Goal: Transaction & Acquisition: Purchase product/service

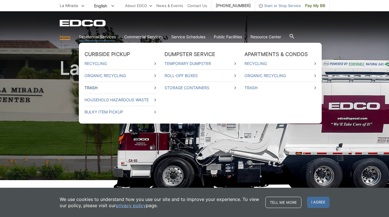
click at [96, 87] on link "Trash" at bounding box center [120, 88] width 72 height 6
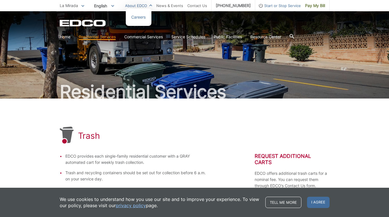
click at [152, 6] on link "About EDCO" at bounding box center [138, 6] width 27 height 6
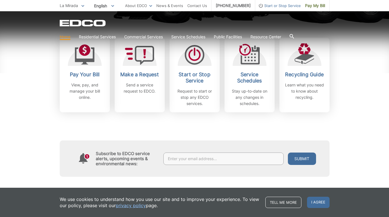
scroll to position [171, 0]
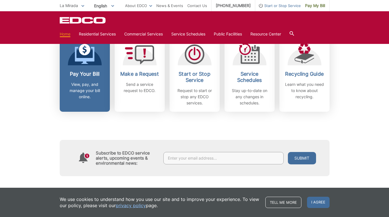
click at [98, 80] on div "Pay Your Bill View, pay, and manage your bill online." at bounding box center [85, 85] width 42 height 29
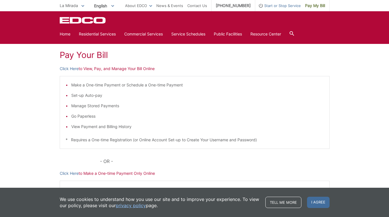
scroll to position [74, 0]
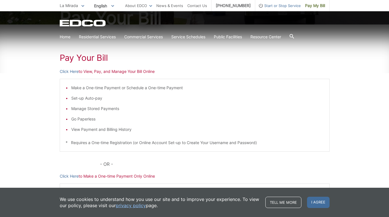
click at [117, 70] on p "Click Here to View, Pay, and Manage Your Bill Online" at bounding box center [195, 71] width 270 height 6
click at [73, 72] on link "Click Here" at bounding box center [69, 71] width 19 height 6
